Goal: Information Seeking & Learning: Learn about a topic

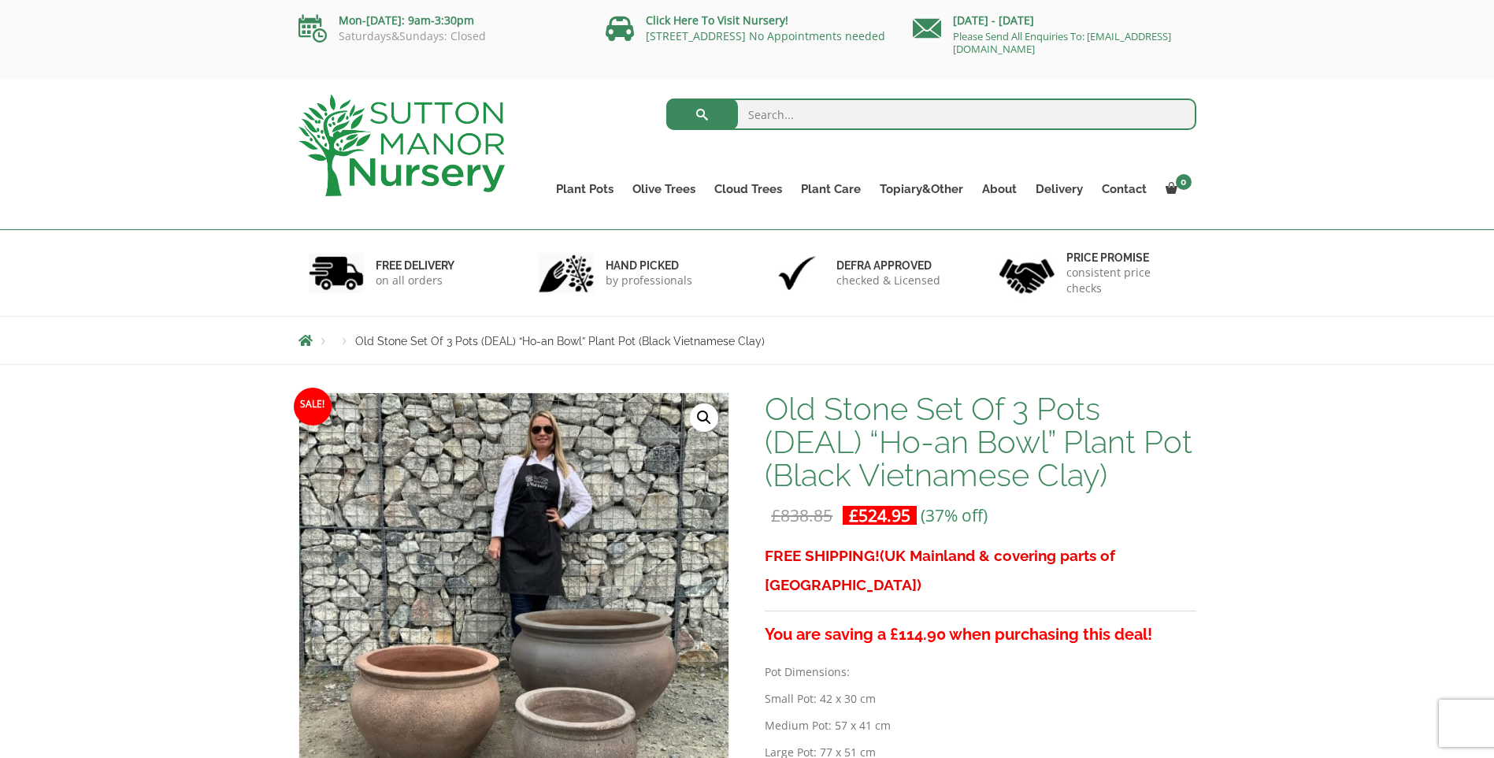
click at [833, 117] on input "search" at bounding box center [931, 114] width 530 height 32
type input "ho-an"
click at [666, 98] on button "submit" at bounding box center [702, 114] width 72 height 32
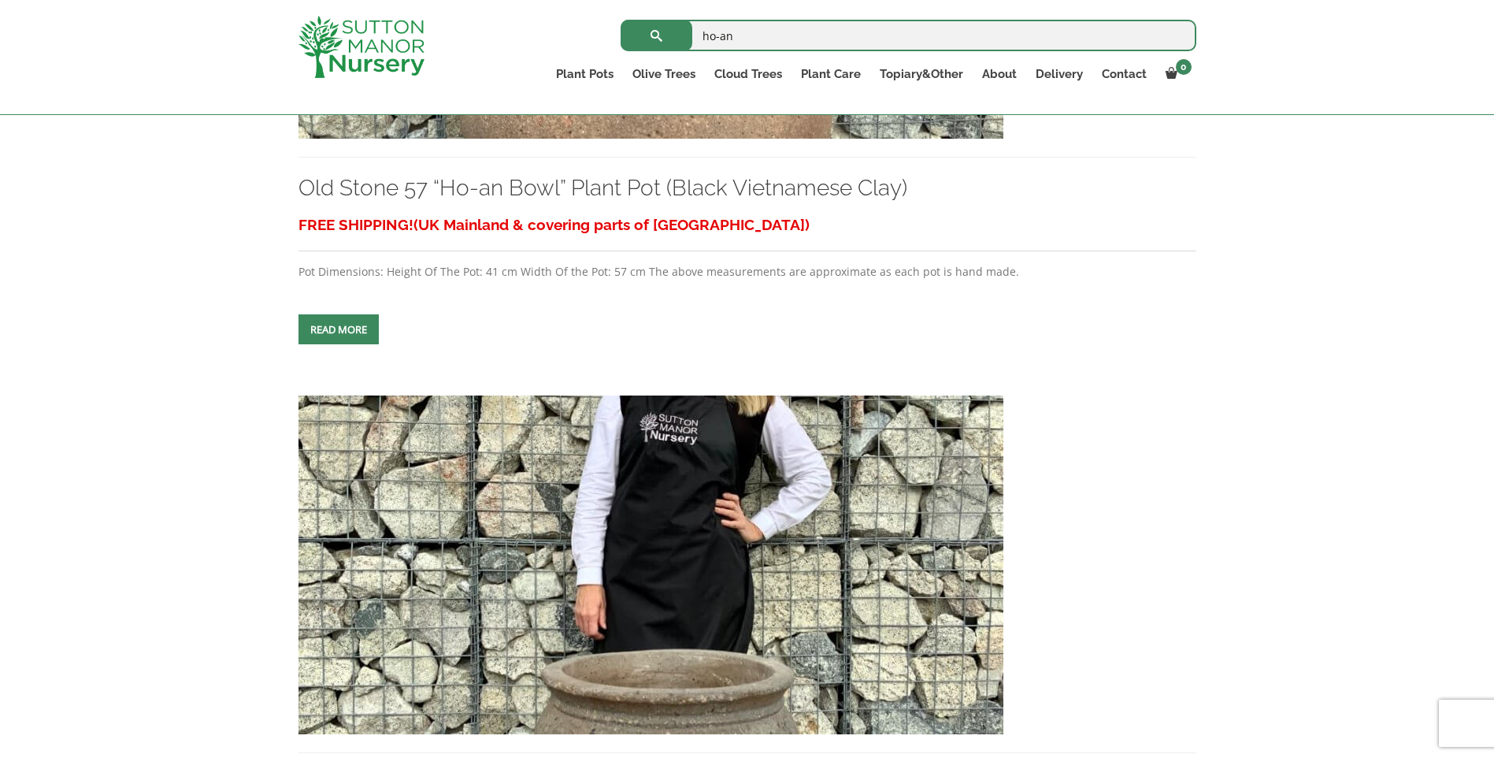
scroll to position [2205, 0]
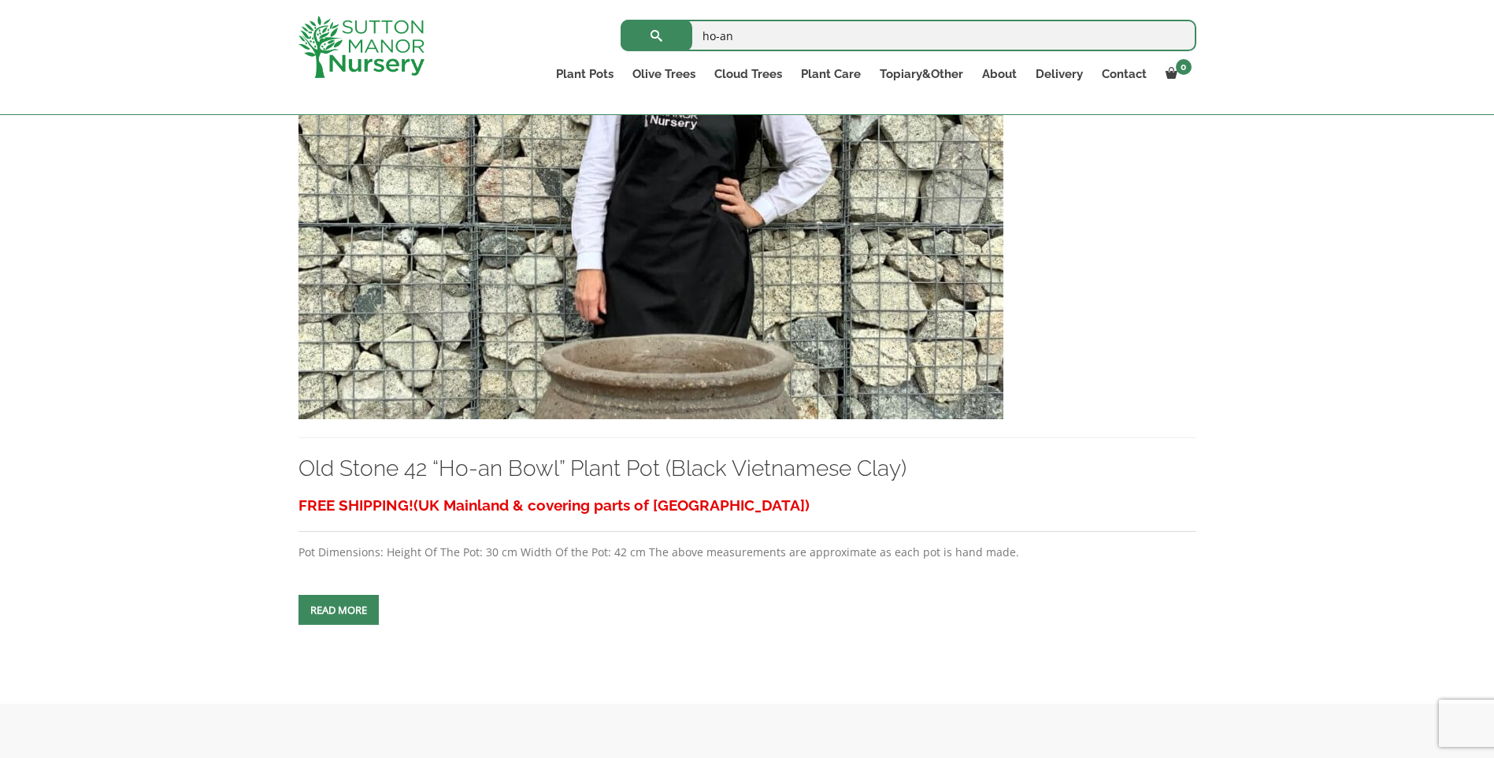
click at [680, 306] on img at bounding box center [650, 249] width 705 height 339
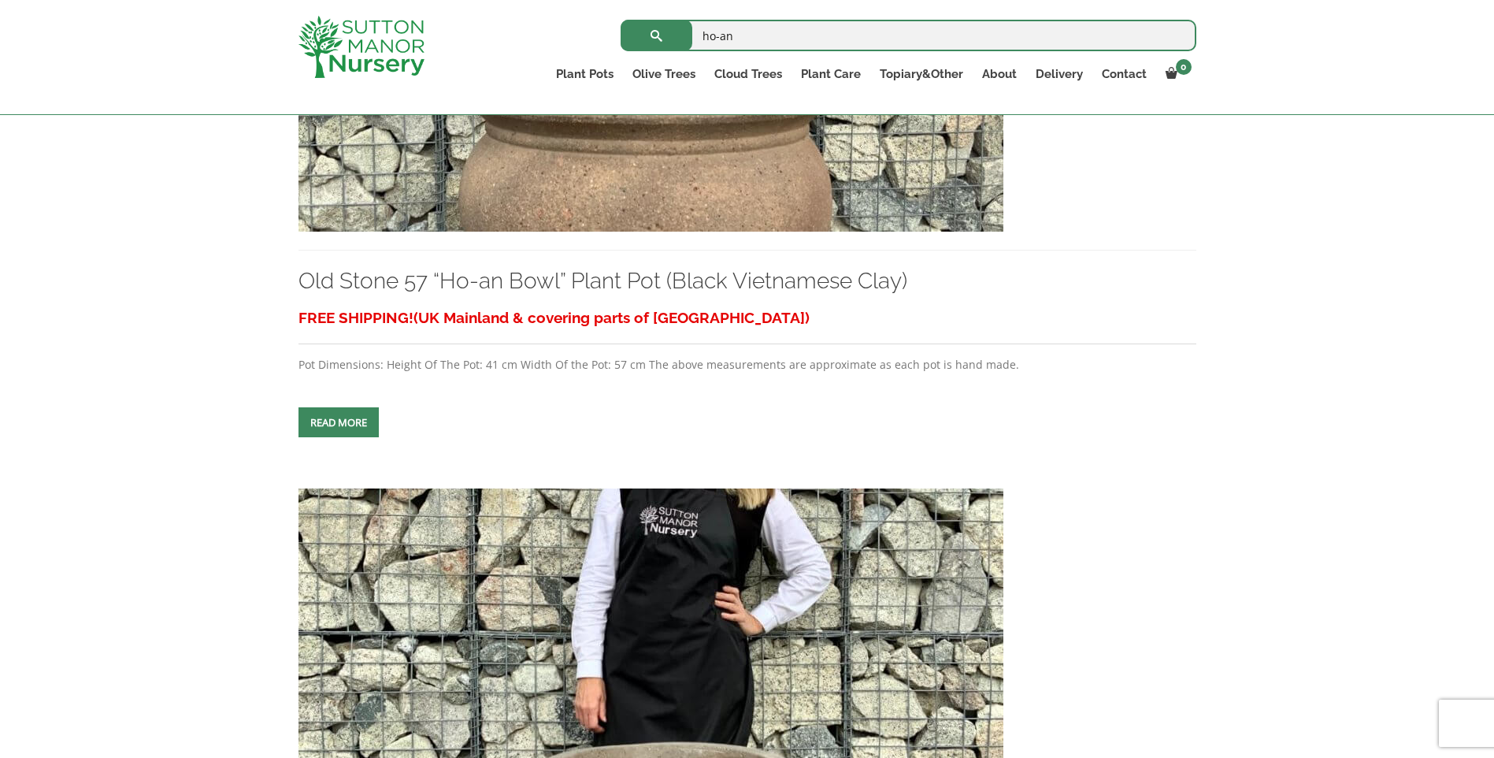
scroll to position [1575, 0]
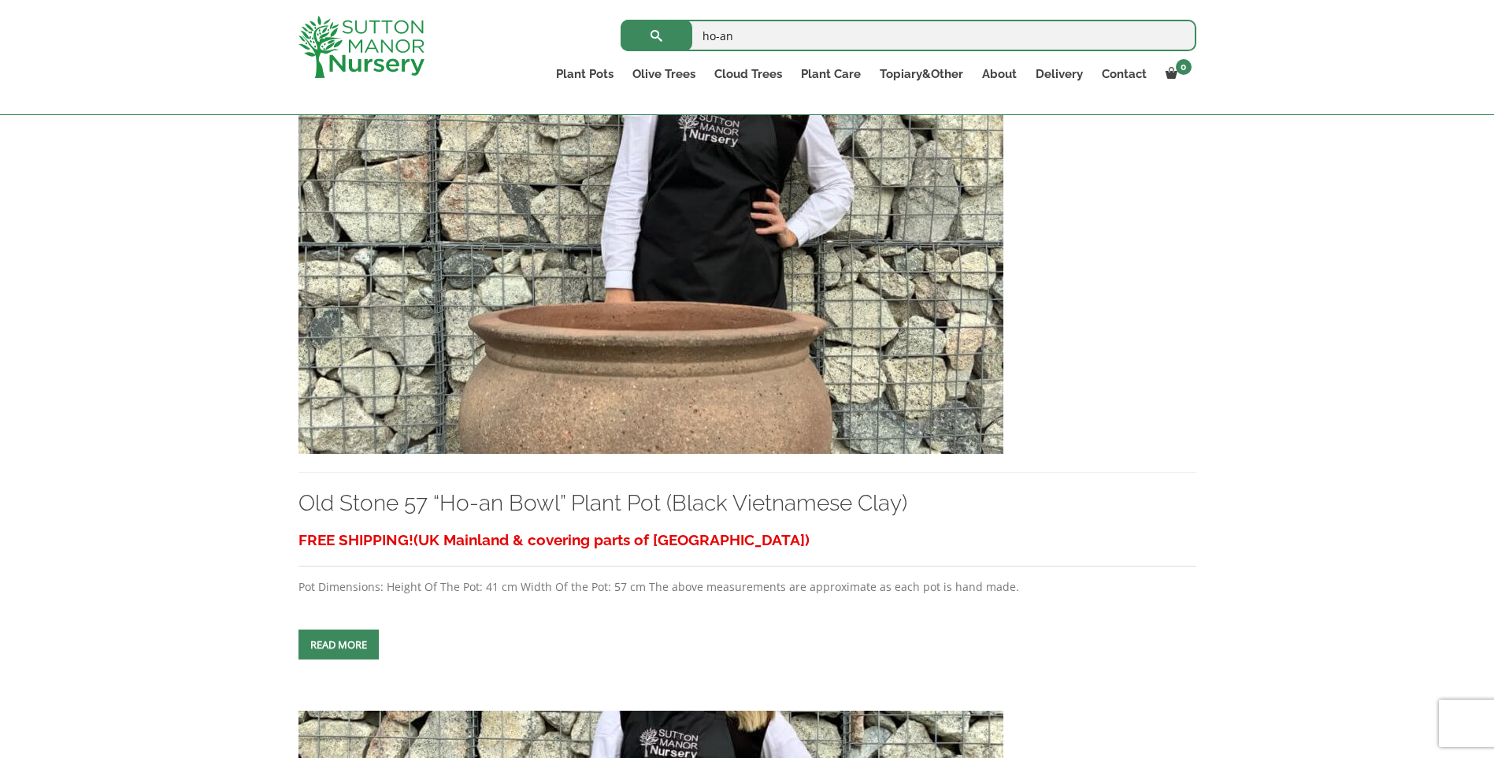
click at [398, 406] on img at bounding box center [650, 284] width 705 height 339
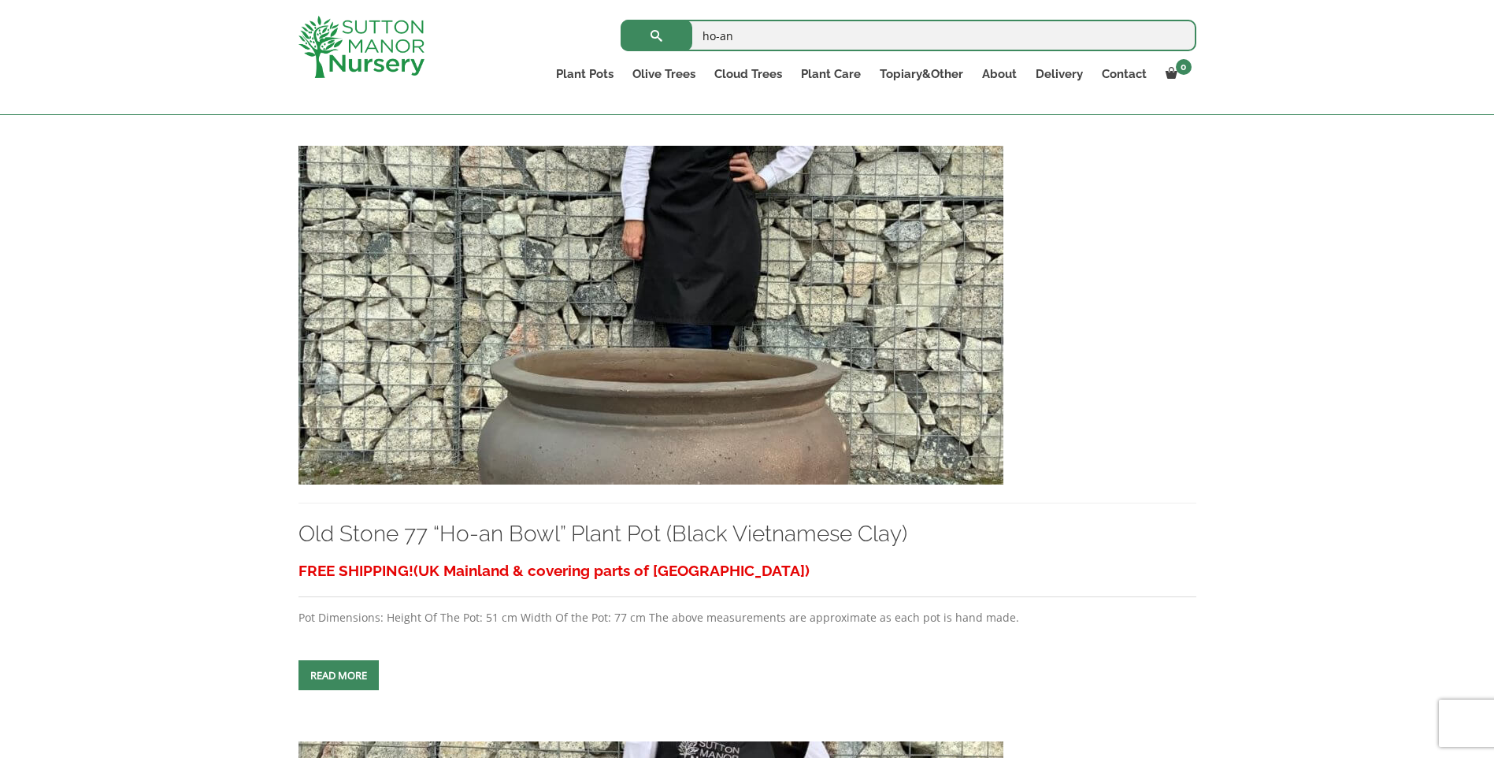
scroll to position [945, 0]
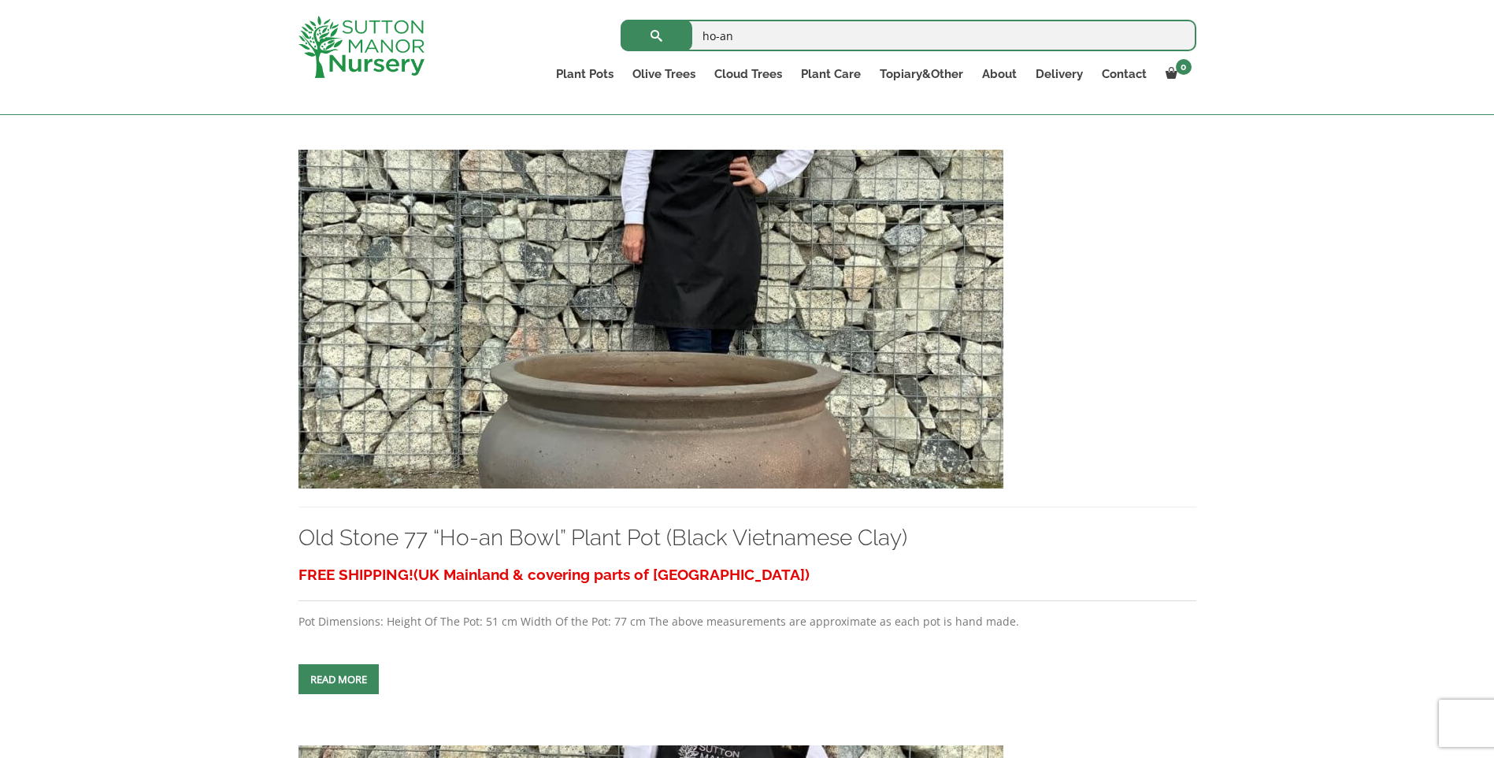
click at [415, 316] on img at bounding box center [650, 319] width 705 height 339
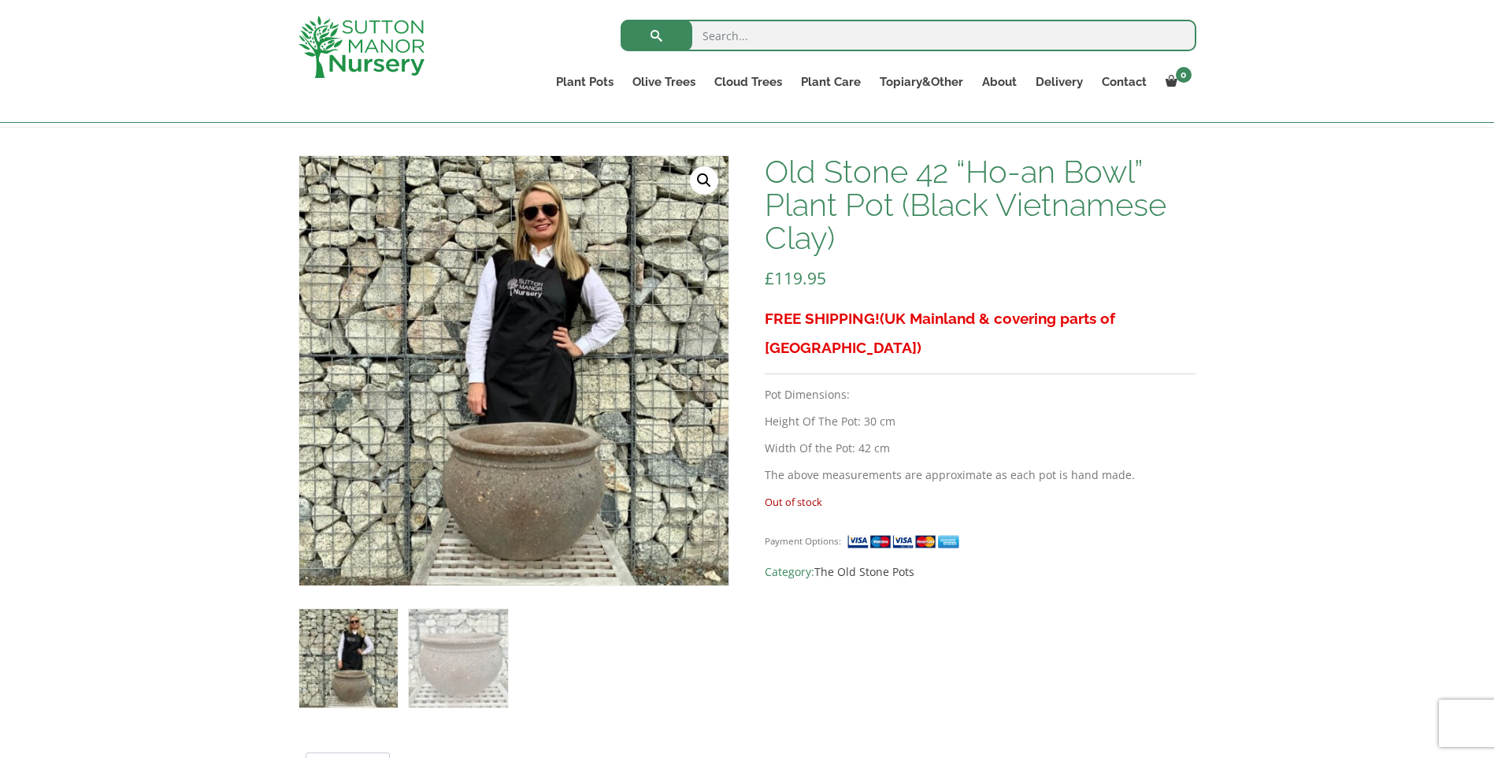
scroll to position [236, 0]
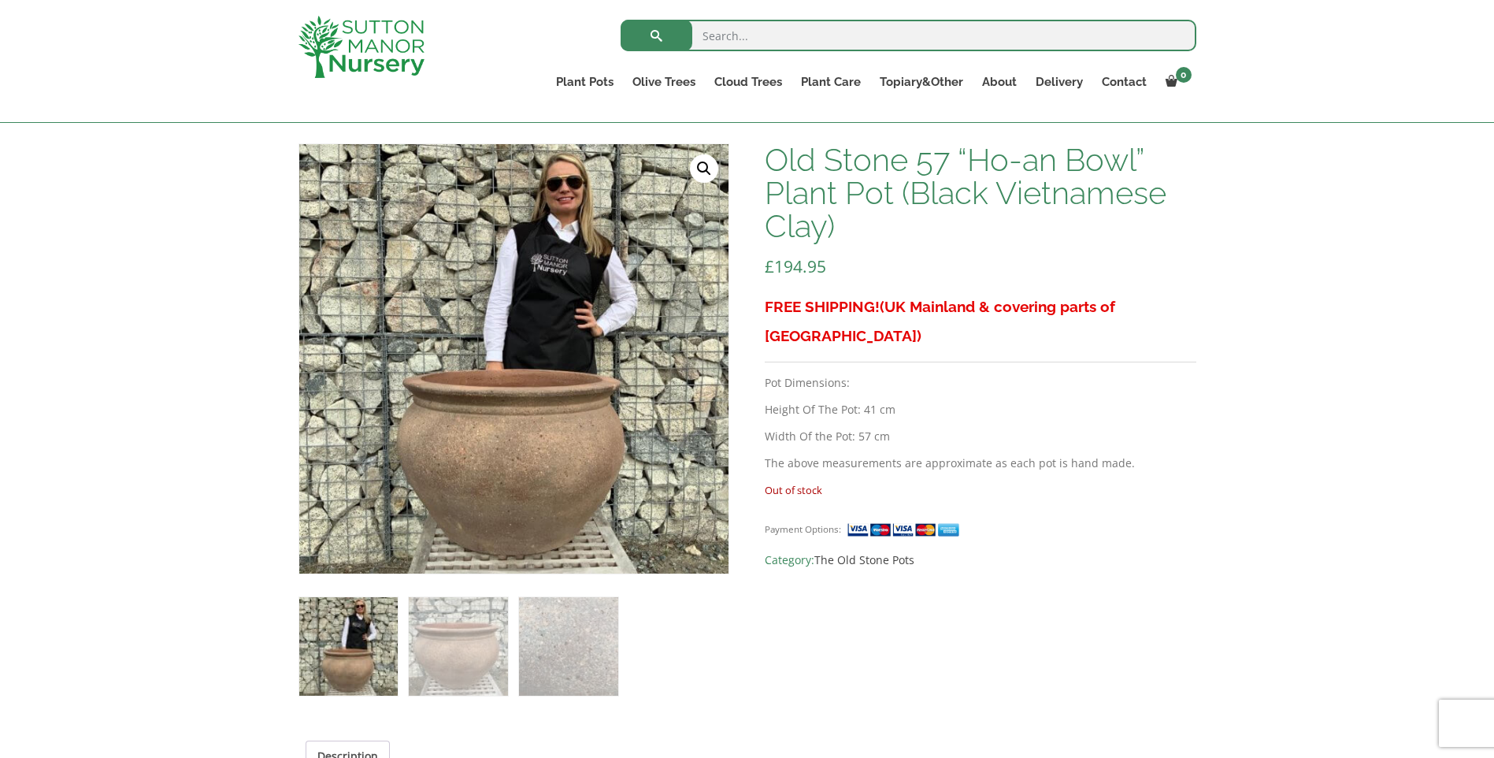
scroll to position [236, 0]
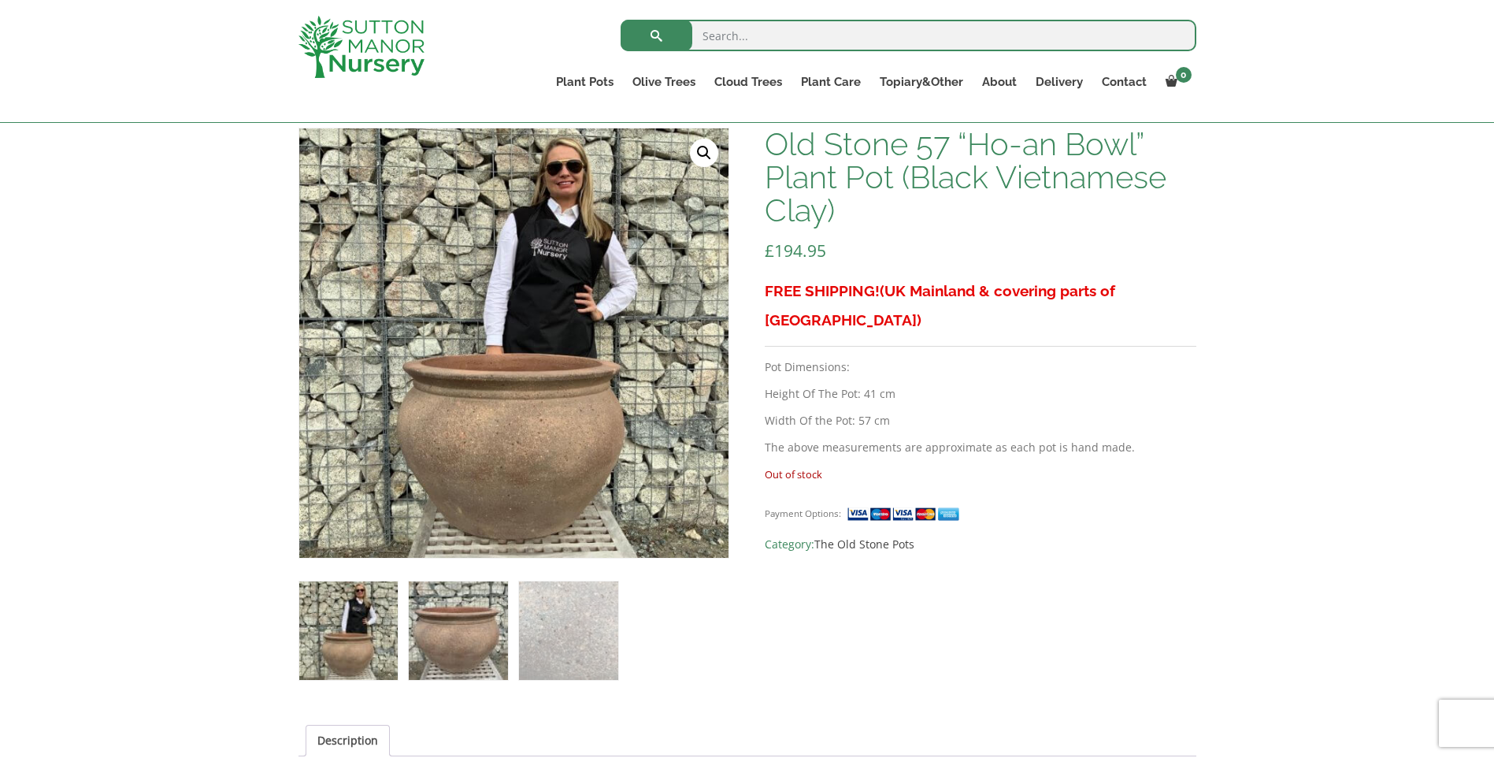
click at [467, 600] on img at bounding box center [458, 630] width 98 height 98
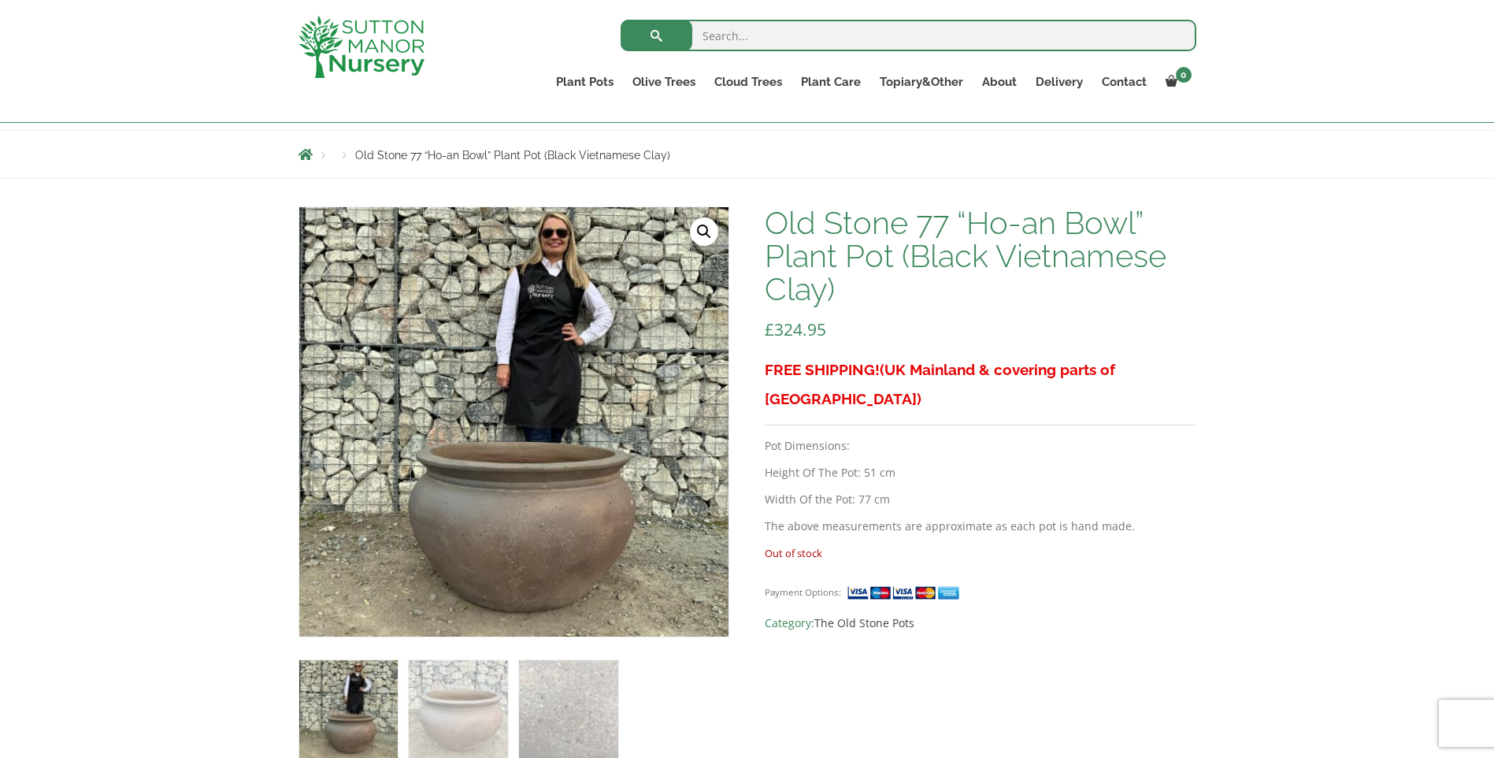
scroll to position [315, 0]
